Goal: Find contact information: Find contact information

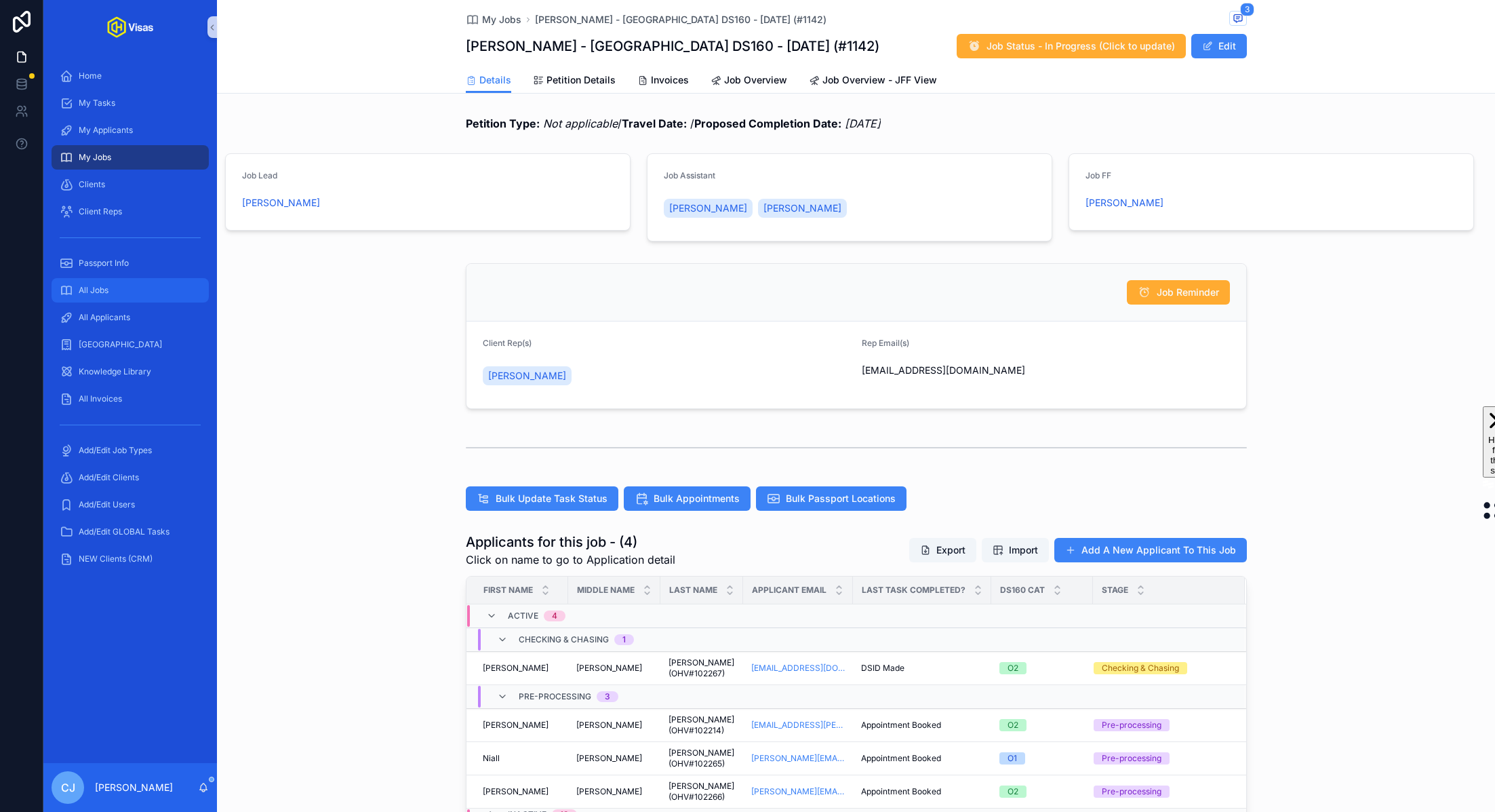
click at [123, 297] on div "All Jobs" at bounding box center [130, 291] width 141 height 22
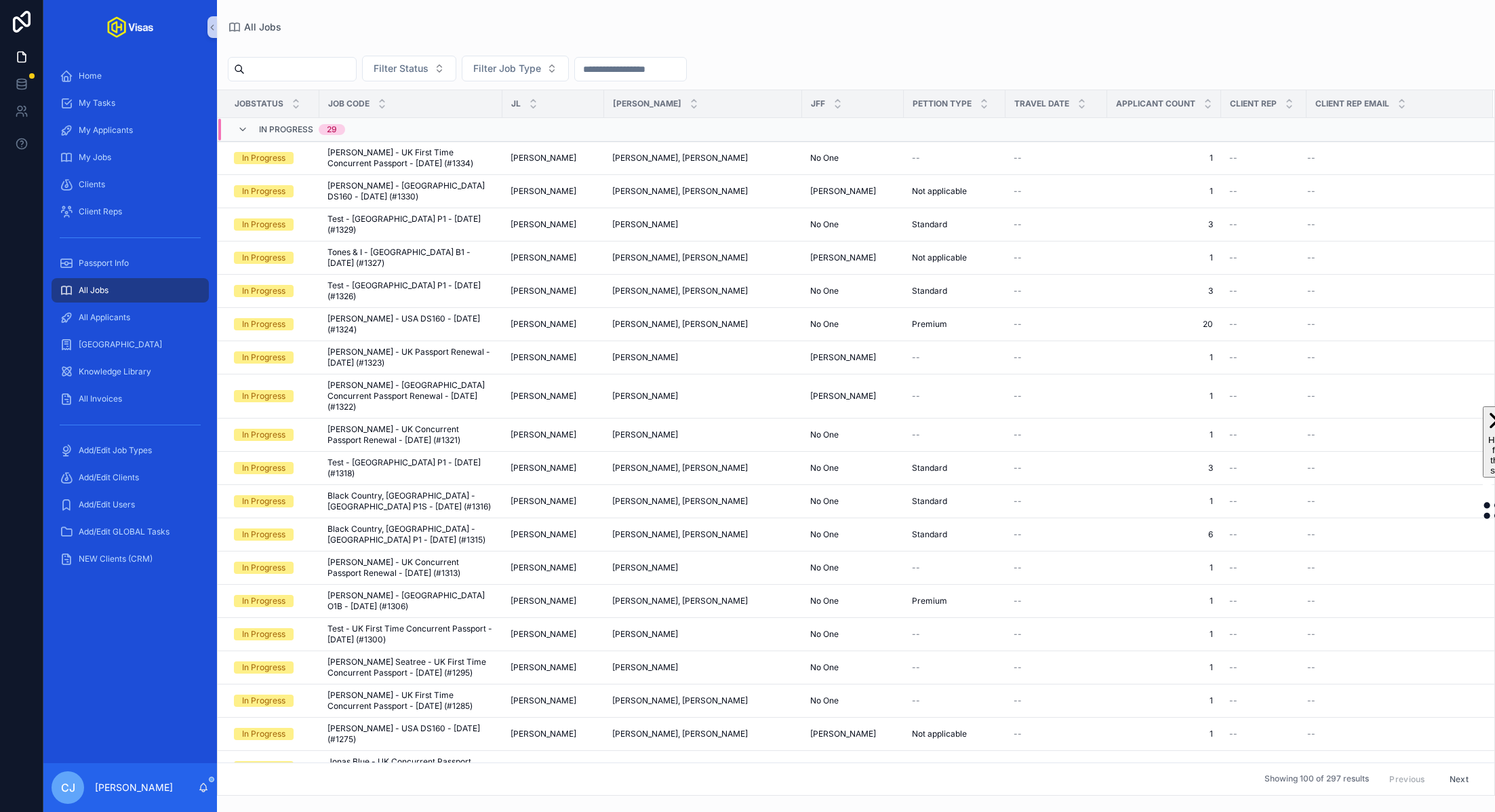
click at [293, 64] on input "scrollable content" at bounding box center [301, 69] width 111 height 19
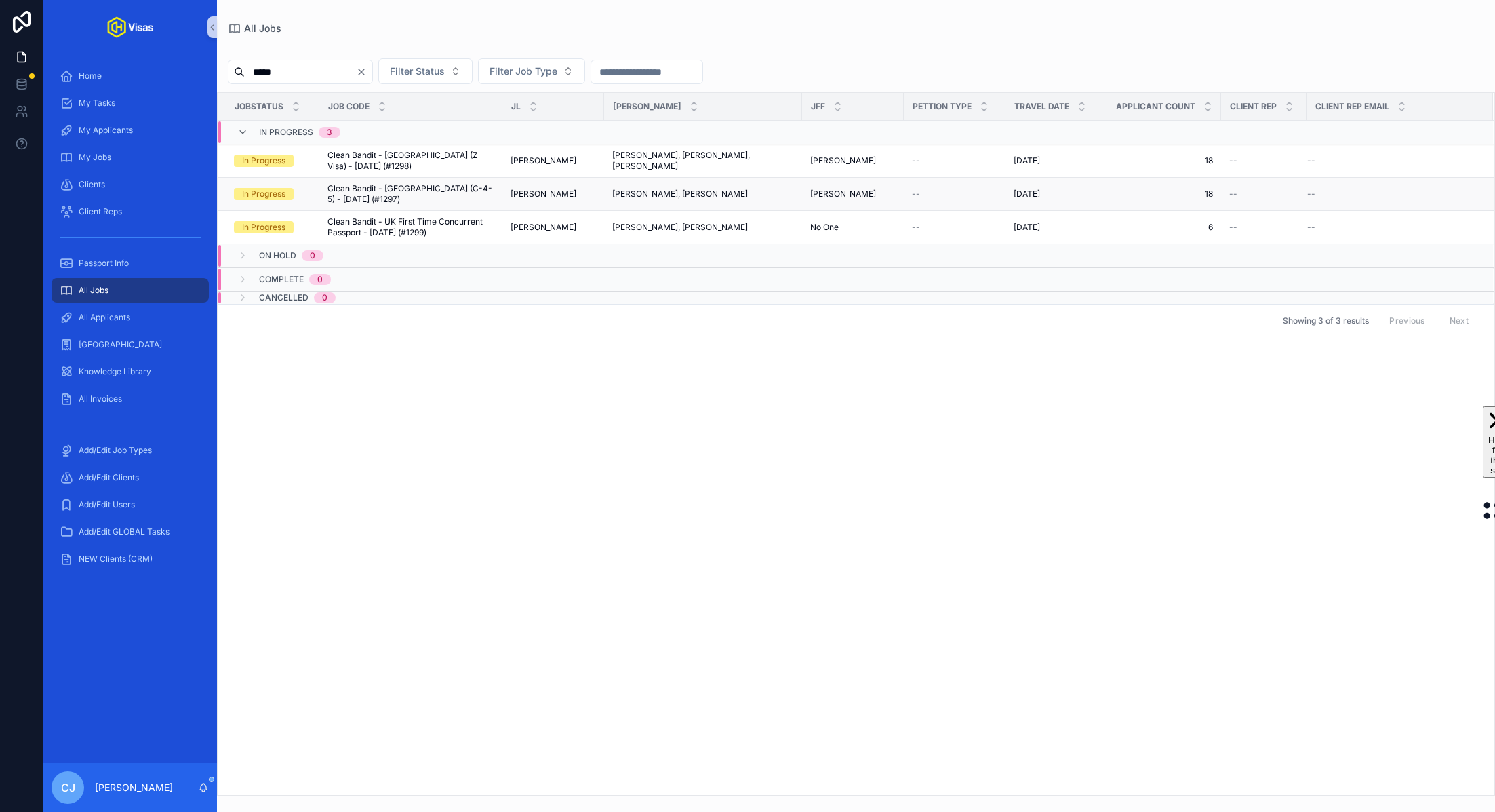
type input "*****"
click at [460, 189] on span "Clean Bandit - [GEOGRAPHIC_DATA] (C-4-5) - [DATE] (#1297)" at bounding box center [411, 194] width 167 height 22
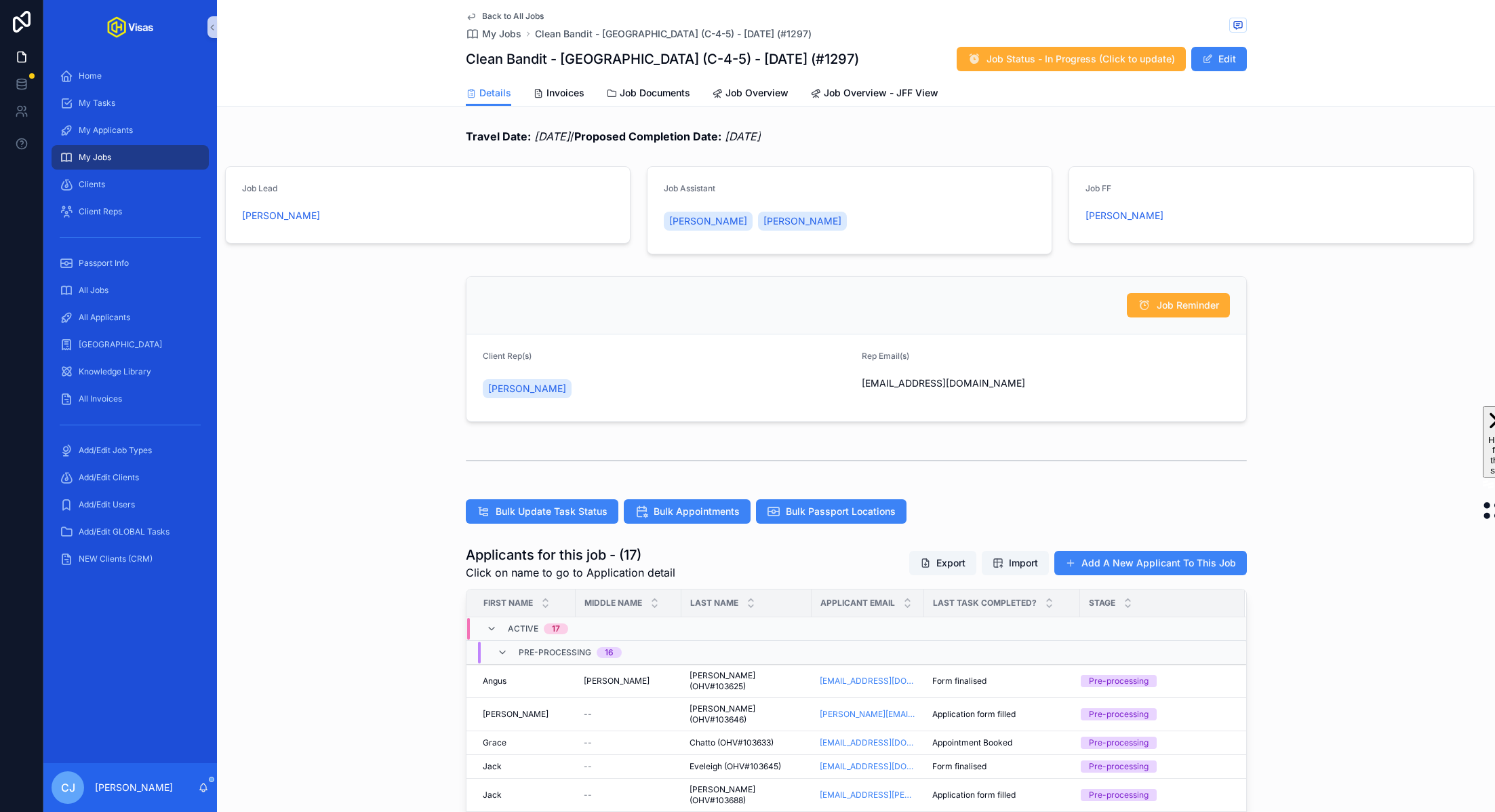
scroll to position [322, 0]
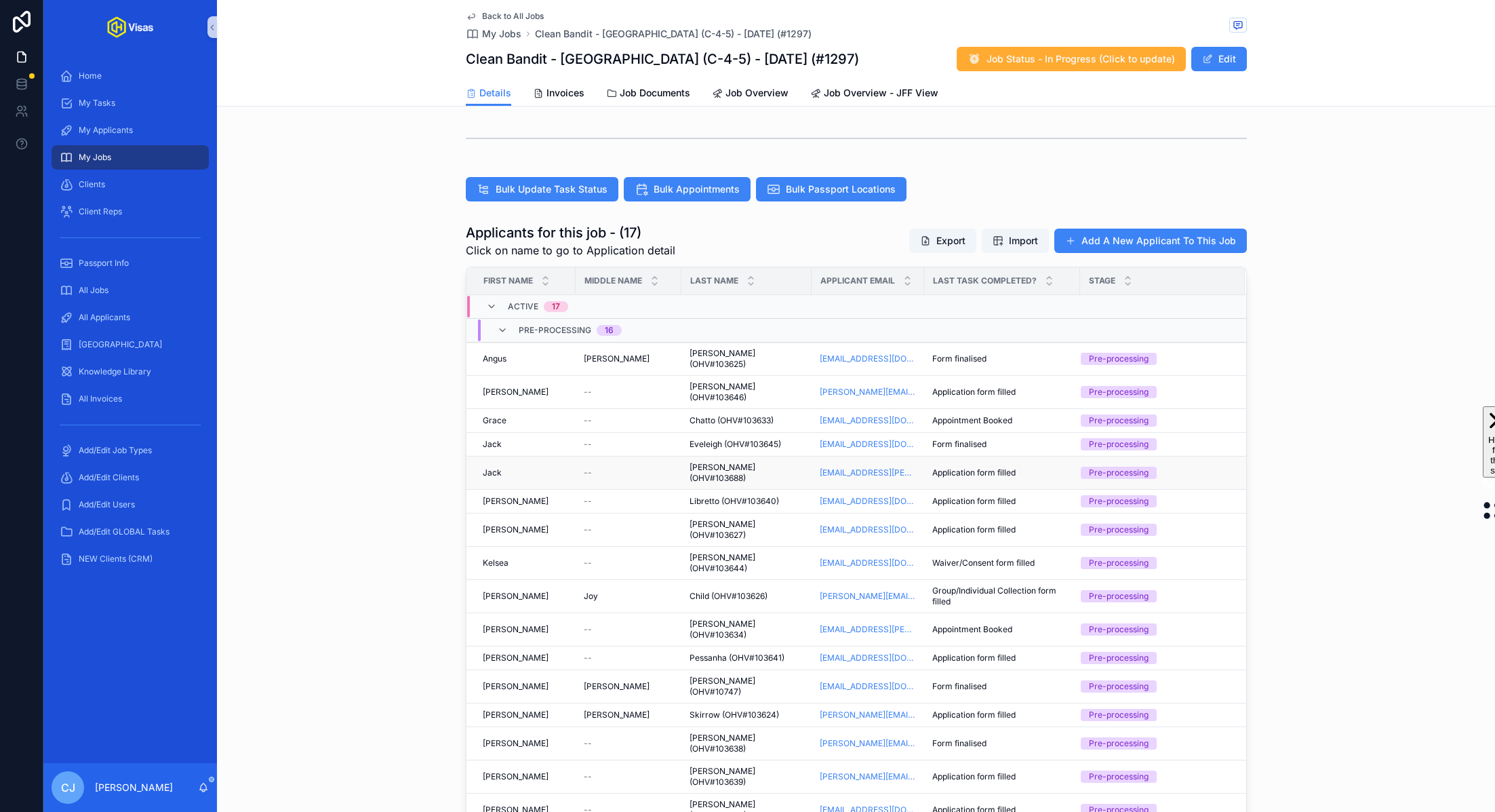
click at [726, 462] on span "[PERSON_NAME] (OHV#103688)" at bounding box center [747, 473] width 114 height 22
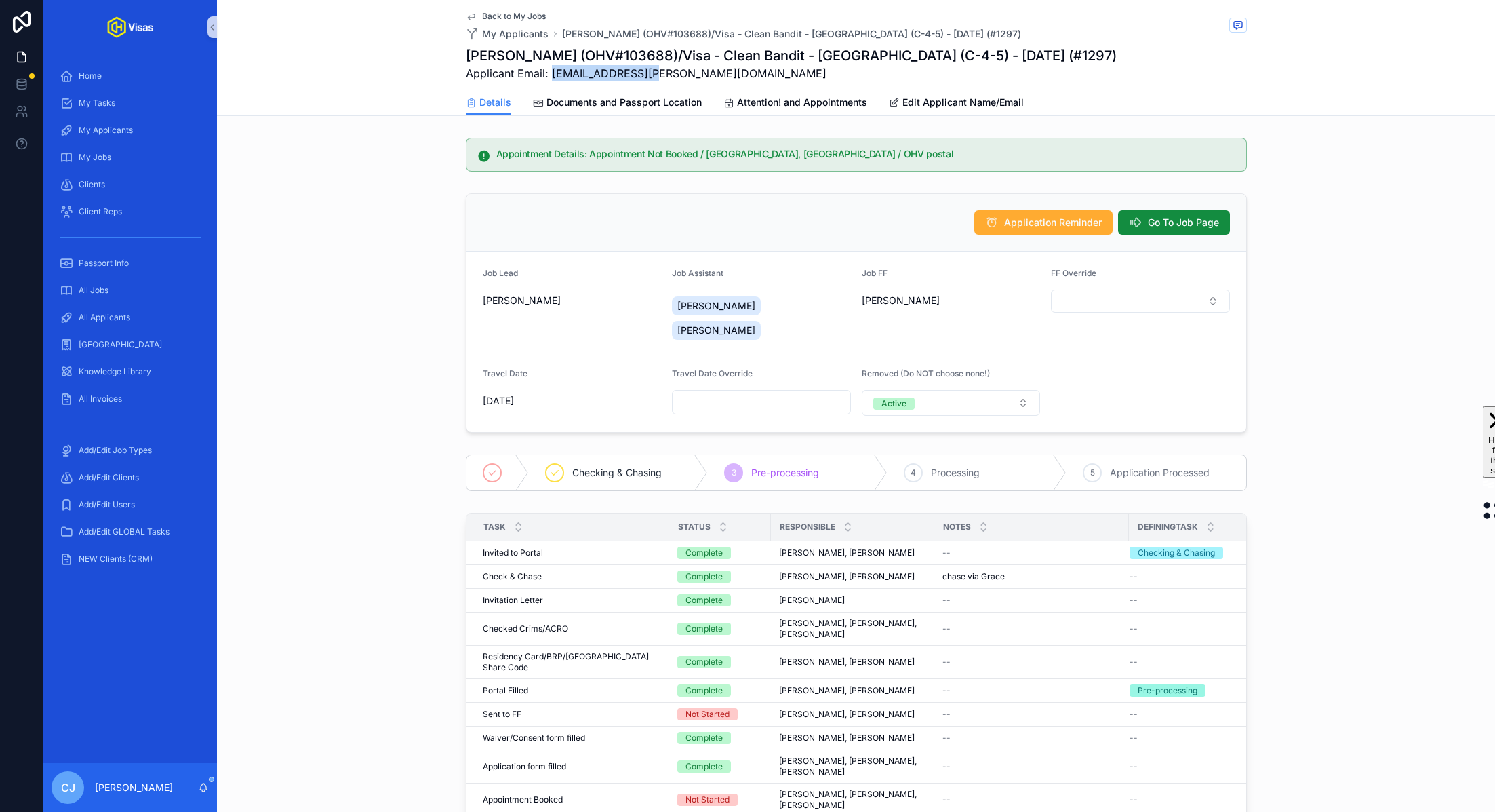
drag, startPoint x: 653, startPoint y: 75, endPoint x: 550, endPoint y: 76, distance: 103.0
click at [550, 76] on span "Applicant Email: [EMAIL_ADDRESS][PERSON_NAME][DOMAIN_NAME]" at bounding box center [791, 73] width 651 height 16
copy span "[EMAIL_ADDRESS][PERSON_NAME][DOMAIN_NAME]"
